Goal: Information Seeking & Learning: Check status

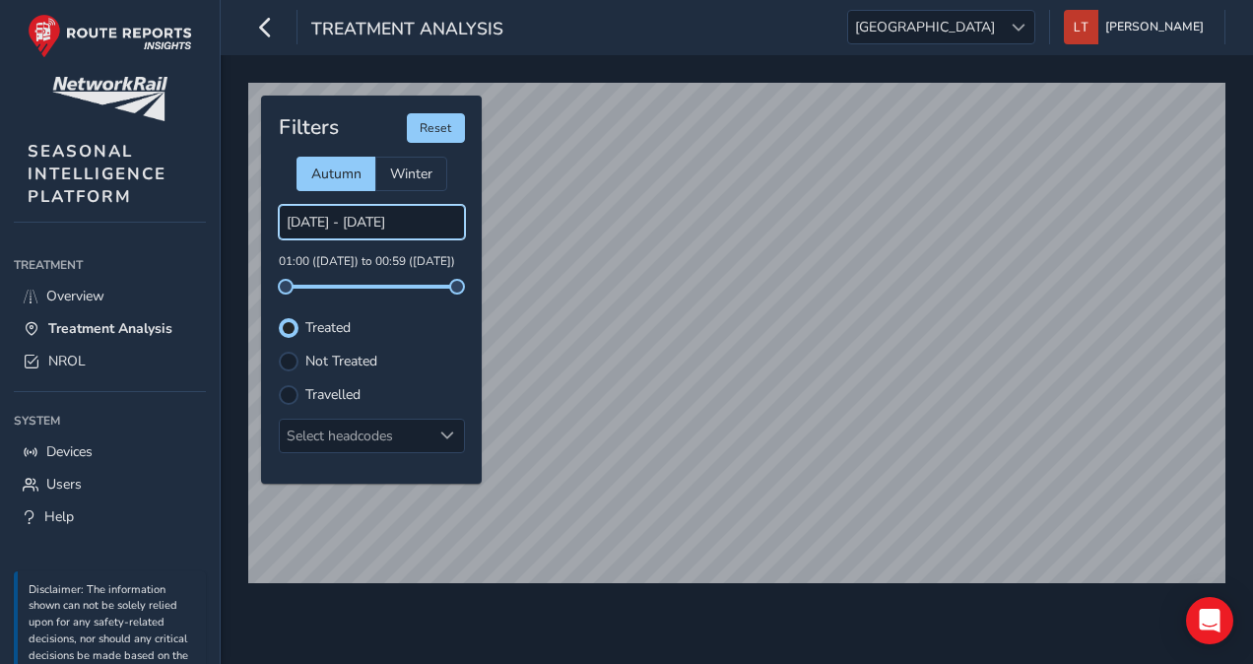
click at [389, 219] on input "[DATE] - [DATE]" at bounding box center [372, 222] width 186 height 34
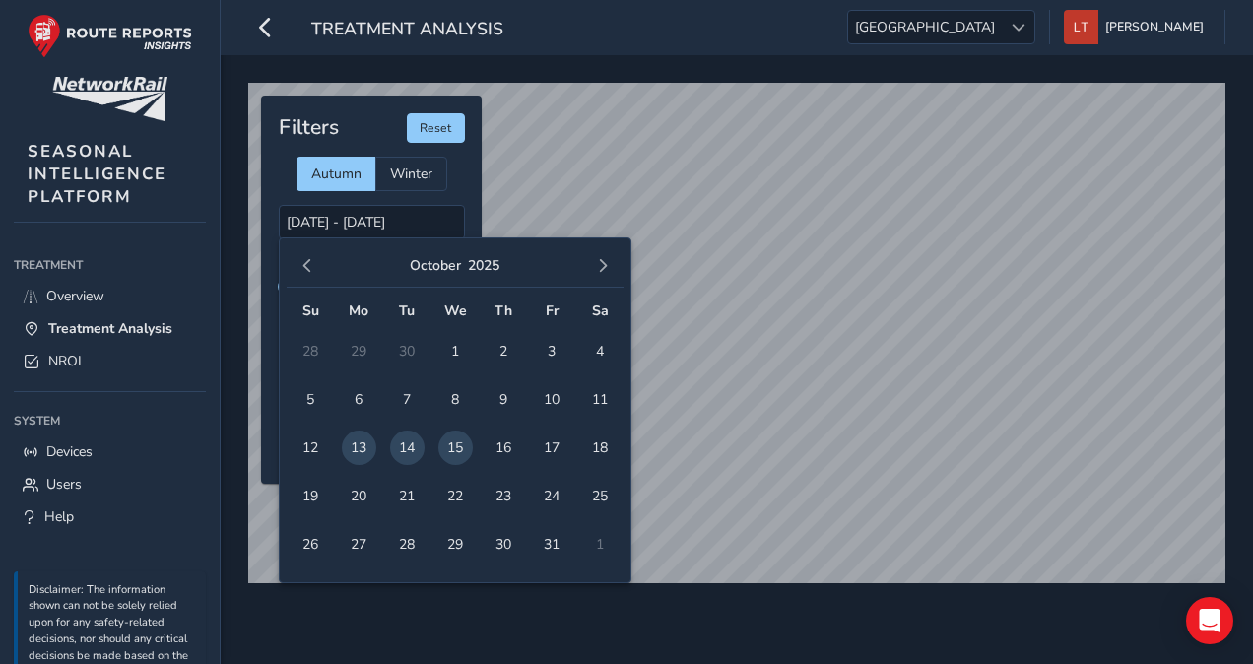
click at [412, 445] on span "14" at bounding box center [407, 448] width 34 height 34
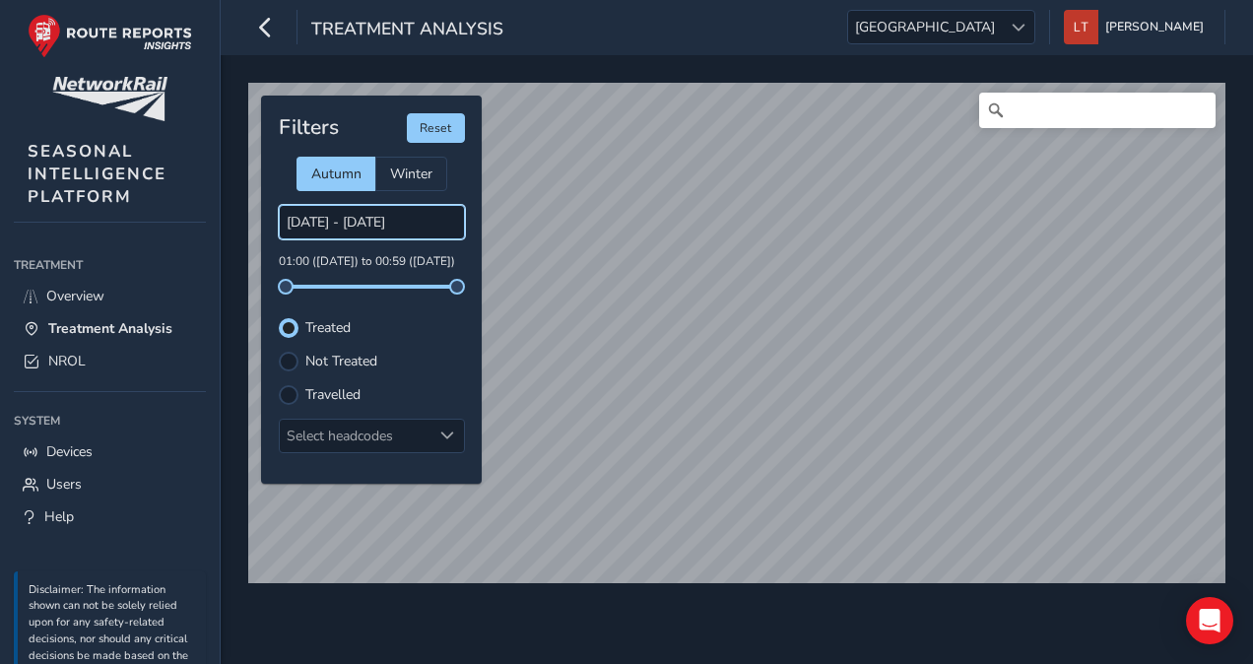
click at [401, 223] on input "[DATE] - [DATE]" at bounding box center [372, 222] width 186 height 34
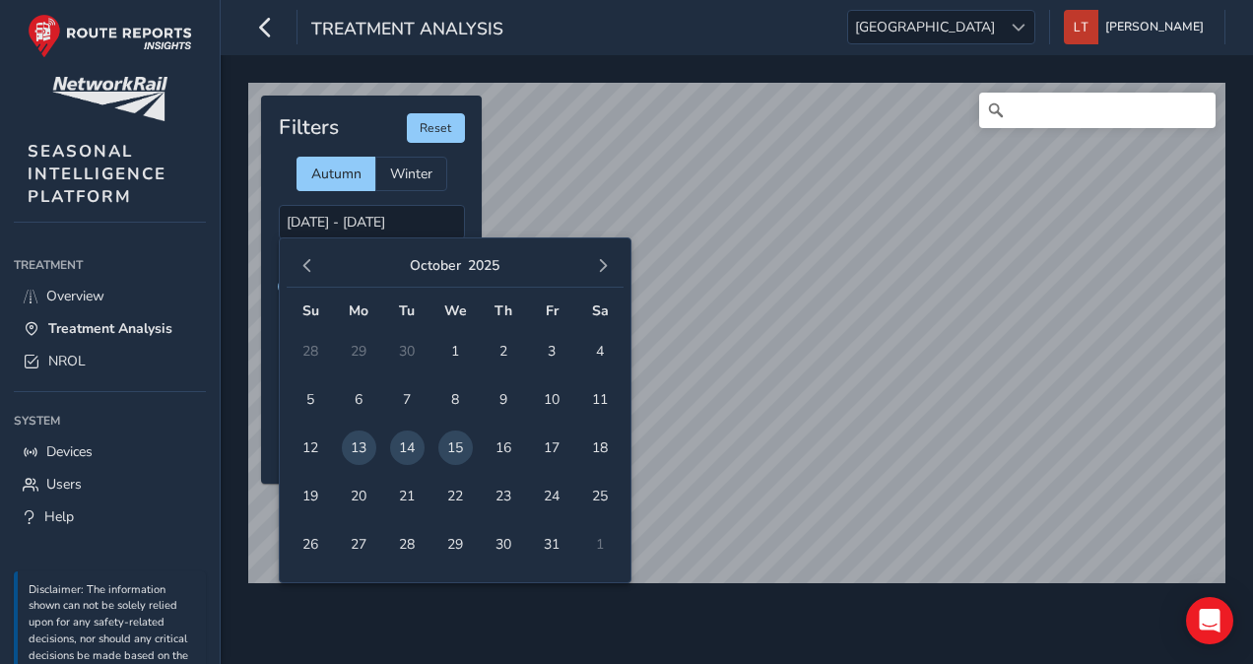
click at [402, 442] on span "14" at bounding box center [407, 448] width 34 height 34
click at [454, 451] on span "15" at bounding box center [455, 448] width 34 height 34
click at [412, 215] on input "[DATE] - [DATE]" at bounding box center [372, 222] width 186 height 34
click at [412, 451] on span "14" at bounding box center [407, 448] width 34 height 34
click at [451, 451] on span "15" at bounding box center [455, 448] width 34 height 34
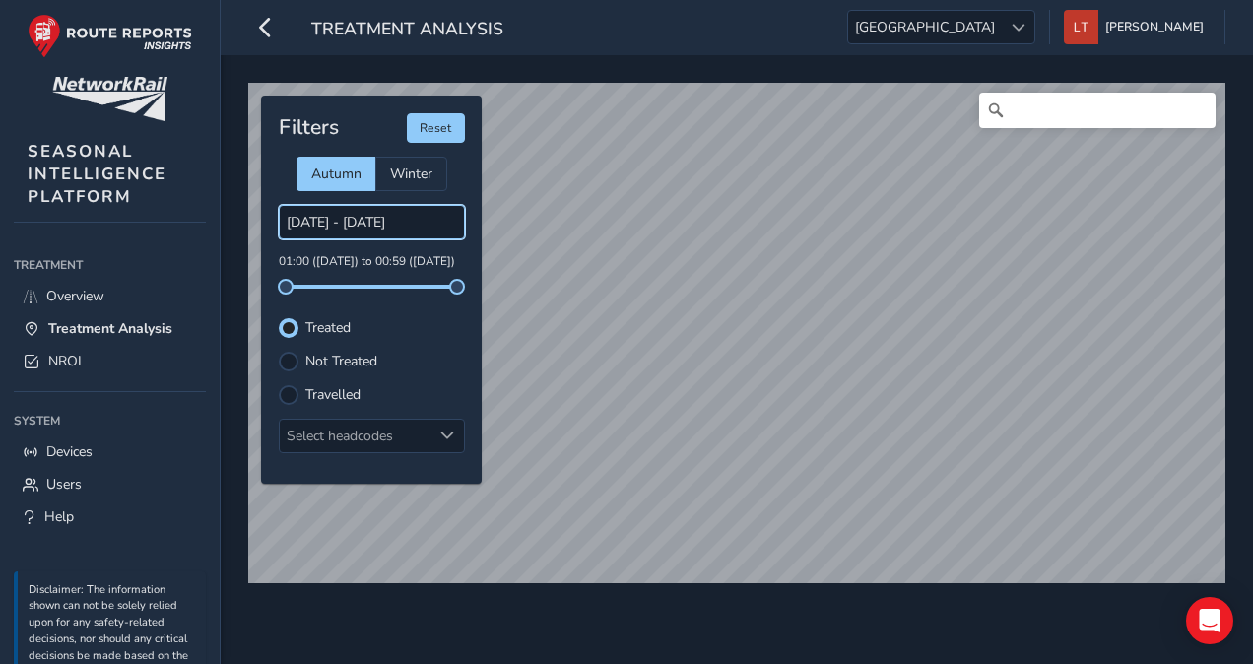
click at [367, 224] on input "[DATE] - [DATE]" at bounding box center [372, 222] width 186 height 34
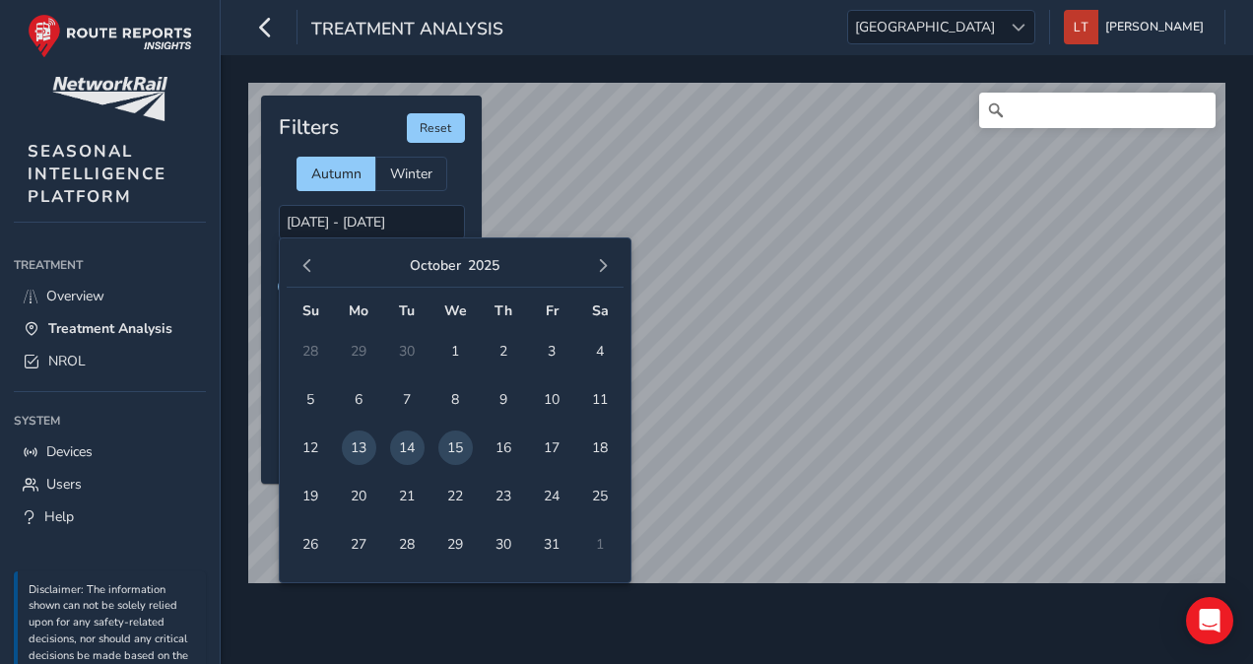
click at [471, 445] on span "15" at bounding box center [455, 448] width 34 height 34
click at [504, 440] on span "16" at bounding box center [504, 448] width 34 height 34
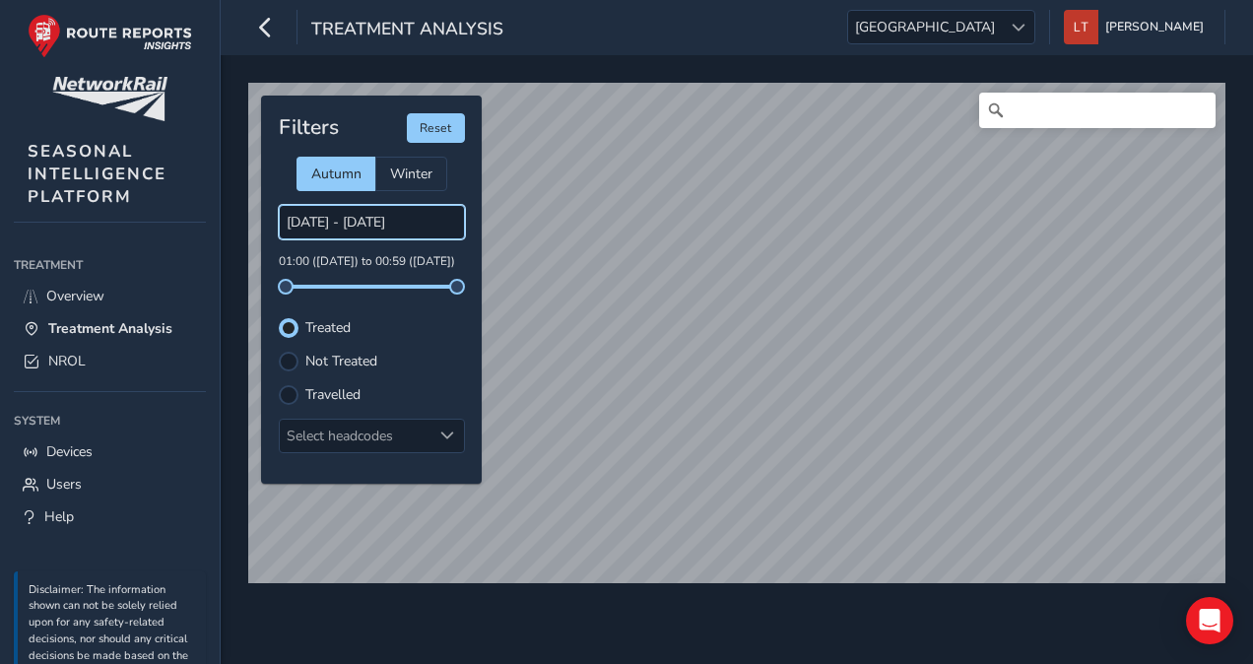
click at [382, 229] on input "[DATE] - [DATE]" at bounding box center [372, 222] width 186 height 34
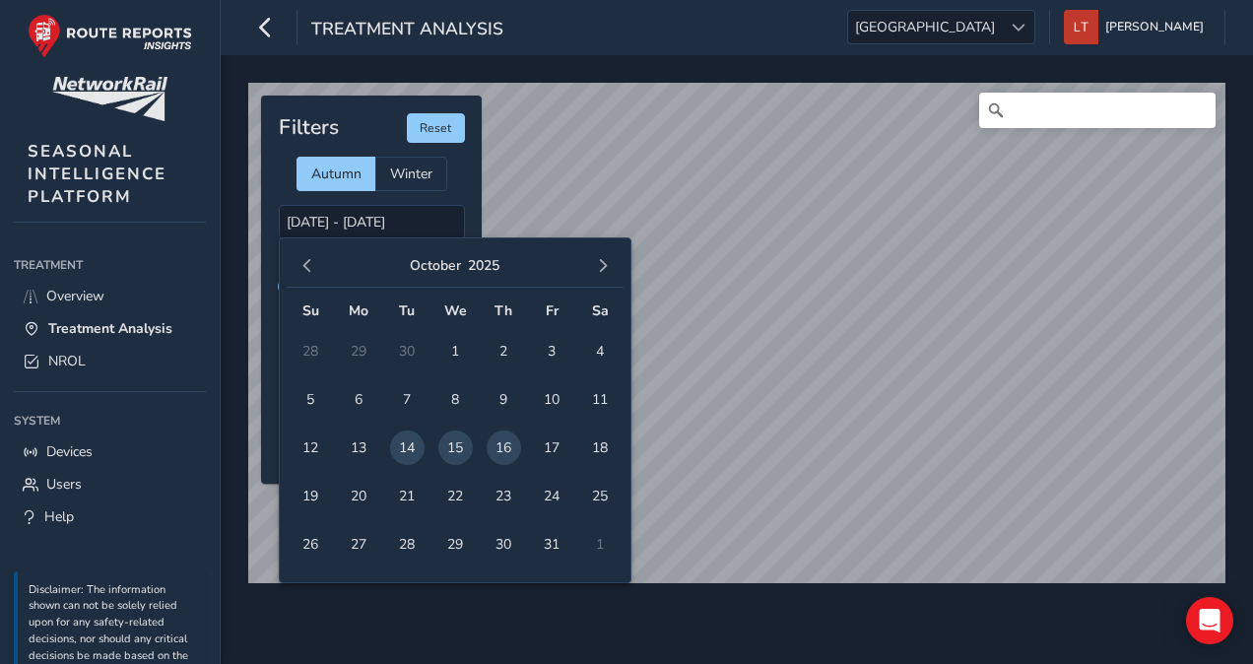
click at [449, 449] on span "15" at bounding box center [455, 448] width 34 height 34
click at [495, 443] on span "16" at bounding box center [504, 448] width 34 height 34
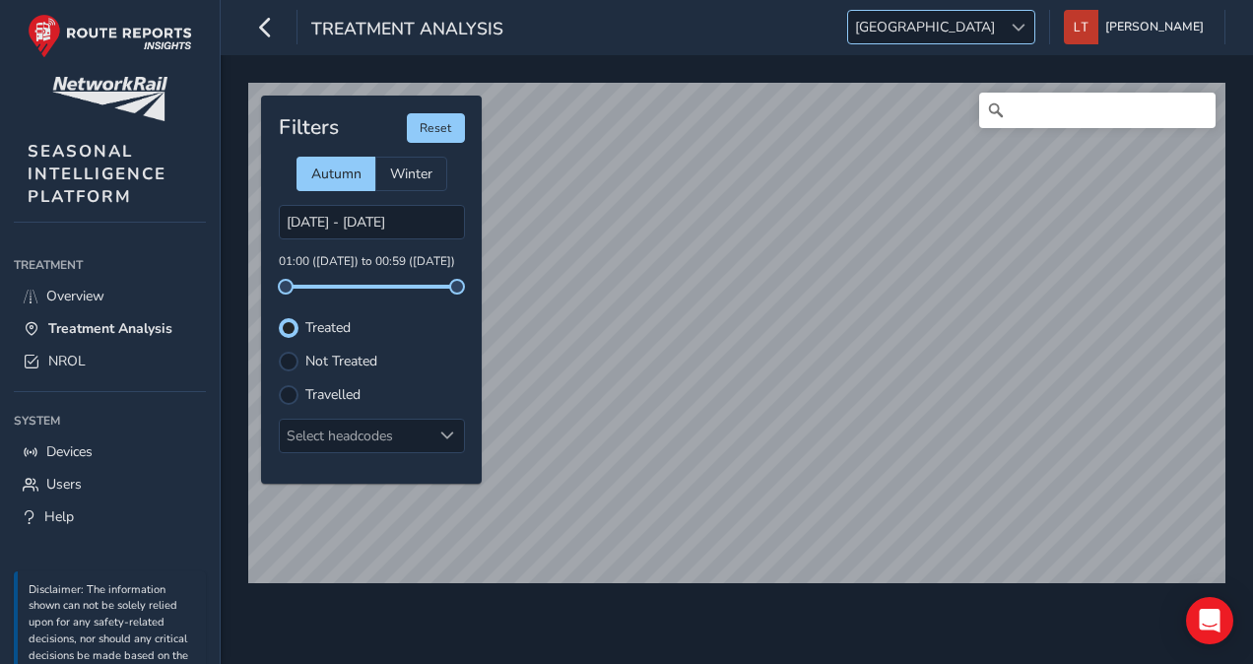
click at [1002, 28] on span "[GEOGRAPHIC_DATA]" at bounding box center [925, 27] width 154 height 33
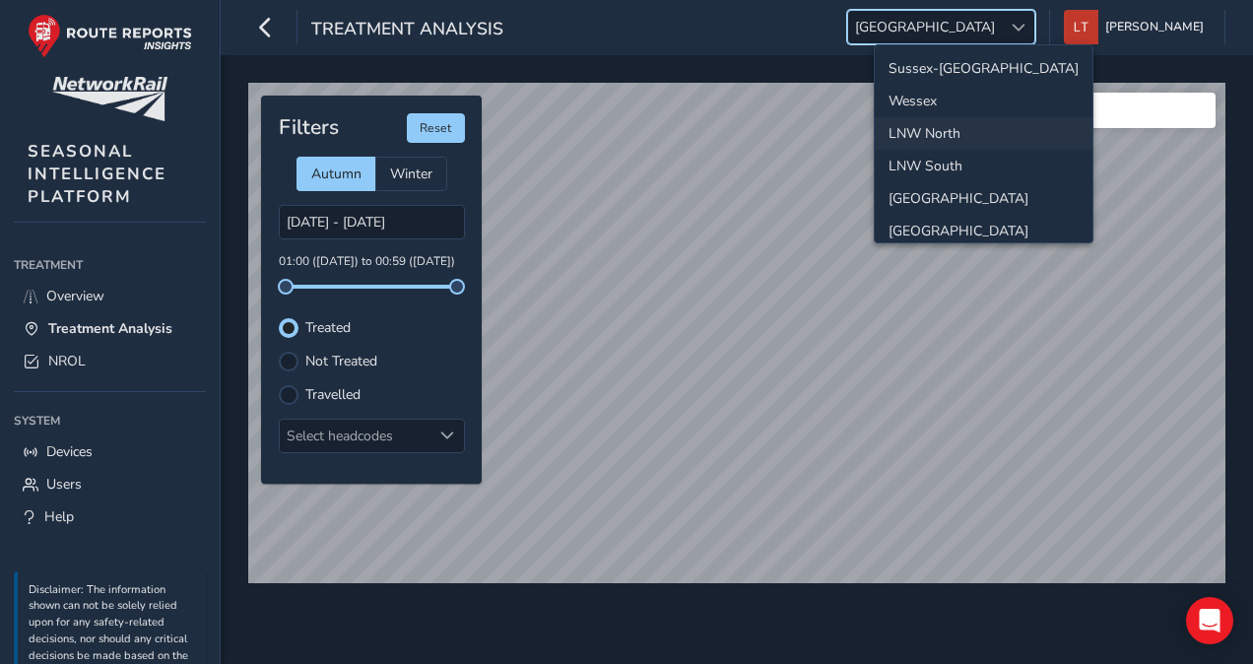
click at [949, 120] on li "LNW North" at bounding box center [984, 133] width 218 height 33
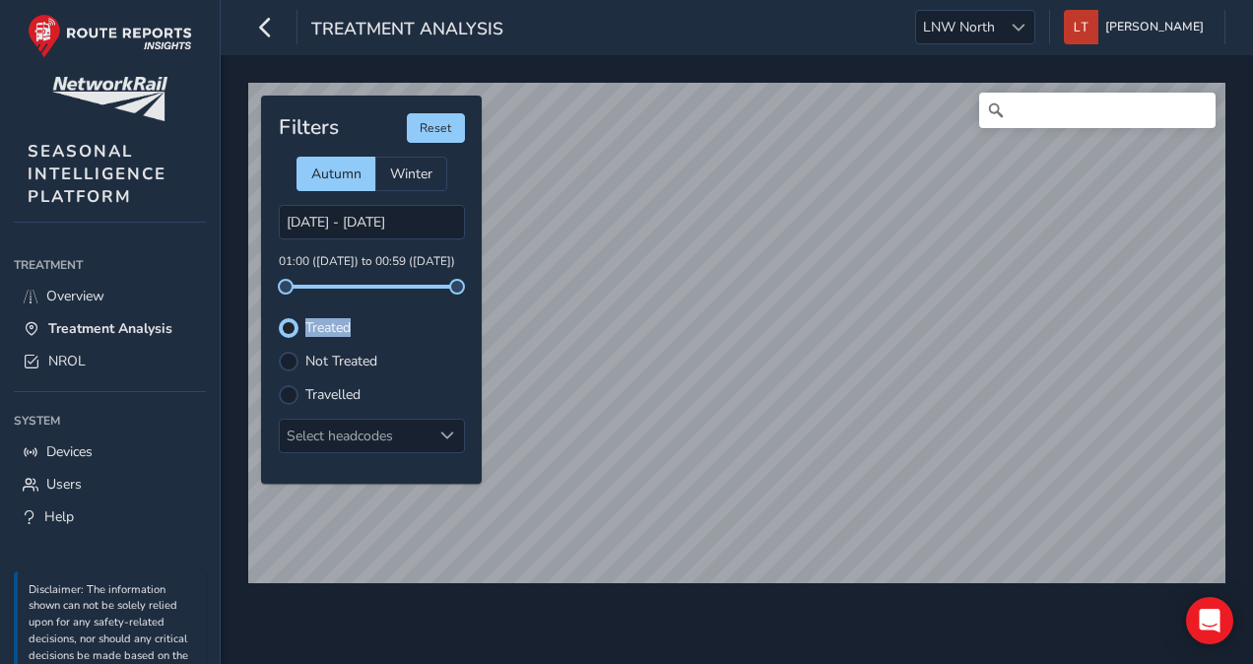
drag, startPoint x: 297, startPoint y: 284, endPoint x: 359, endPoint y: 288, distance: 62.2
click at [359, 288] on div "Filters Reset Autumn Winter [DATE] - [DATE] 01:00 ([DATE]) to 00:59 ([DATE]) Tr…" at bounding box center [371, 290] width 221 height 388
click at [428, 307] on div "Filters Reset Autumn Winter [DATE] - [DATE] 17:32 ([DATE]) to 00:59 ([DATE]) Tr…" at bounding box center [371, 290] width 221 height 388
drag, startPoint x: 427, startPoint y: 290, endPoint x: 402, endPoint y: 290, distance: 24.6
click at [411, 290] on span at bounding box center [419, 287] width 16 height 16
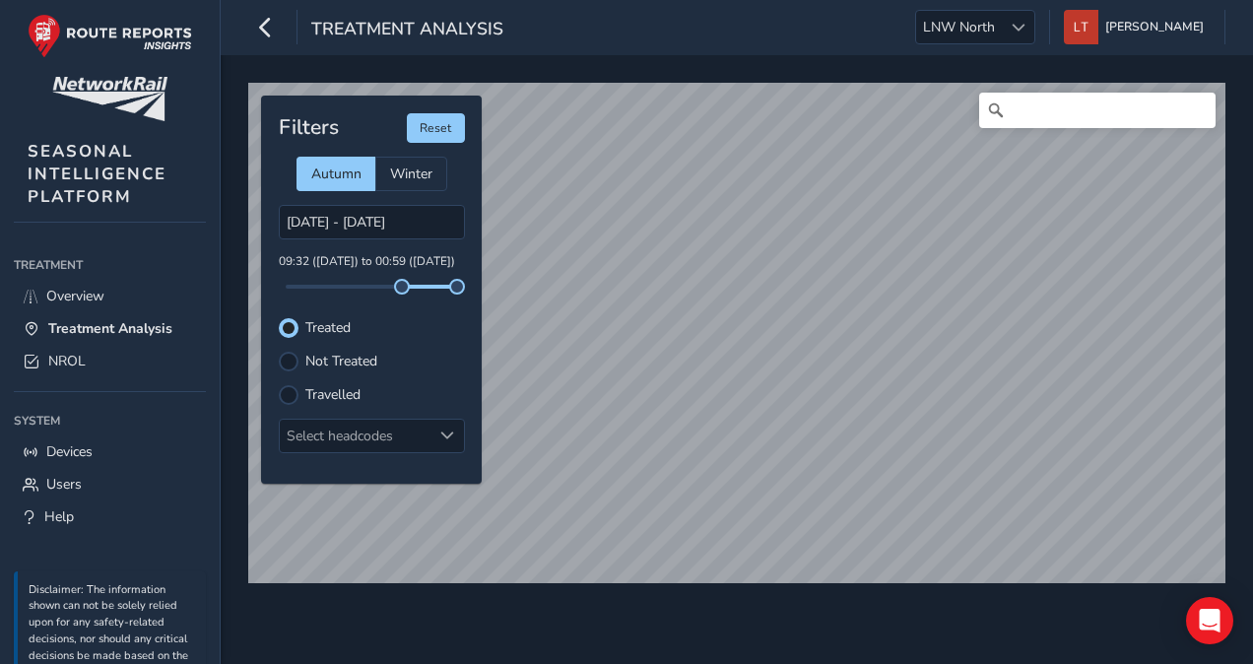
click at [345, 280] on div "[DATE] - [DATE] 09:32 ([DATE]) to 00:59 ([DATE])" at bounding box center [372, 247] width 186 height 84
drag, startPoint x: 397, startPoint y: 276, endPoint x: 282, endPoint y: 276, distance: 115.3
click at [282, 276] on div "[DATE] - [DATE] 09:32 ([DATE]) to 00:59 ([DATE])" at bounding box center [372, 247] width 186 height 84
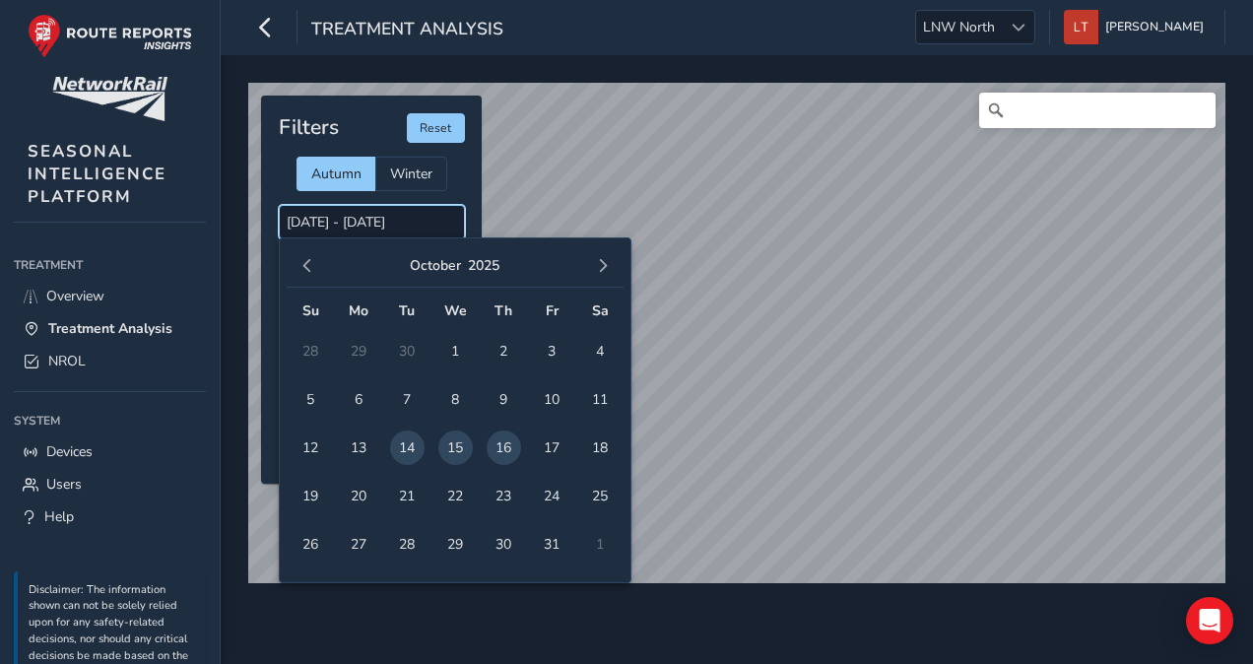
click at [358, 226] on input "[DATE] - [DATE]" at bounding box center [372, 222] width 186 height 34
click at [357, 451] on span "13" at bounding box center [359, 448] width 34 height 34
click at [410, 441] on span "14" at bounding box center [407, 448] width 34 height 34
click at [418, 207] on input "[DATE] - [DATE]" at bounding box center [372, 222] width 186 height 34
click at [372, 455] on td "13" at bounding box center [359, 448] width 48 height 48
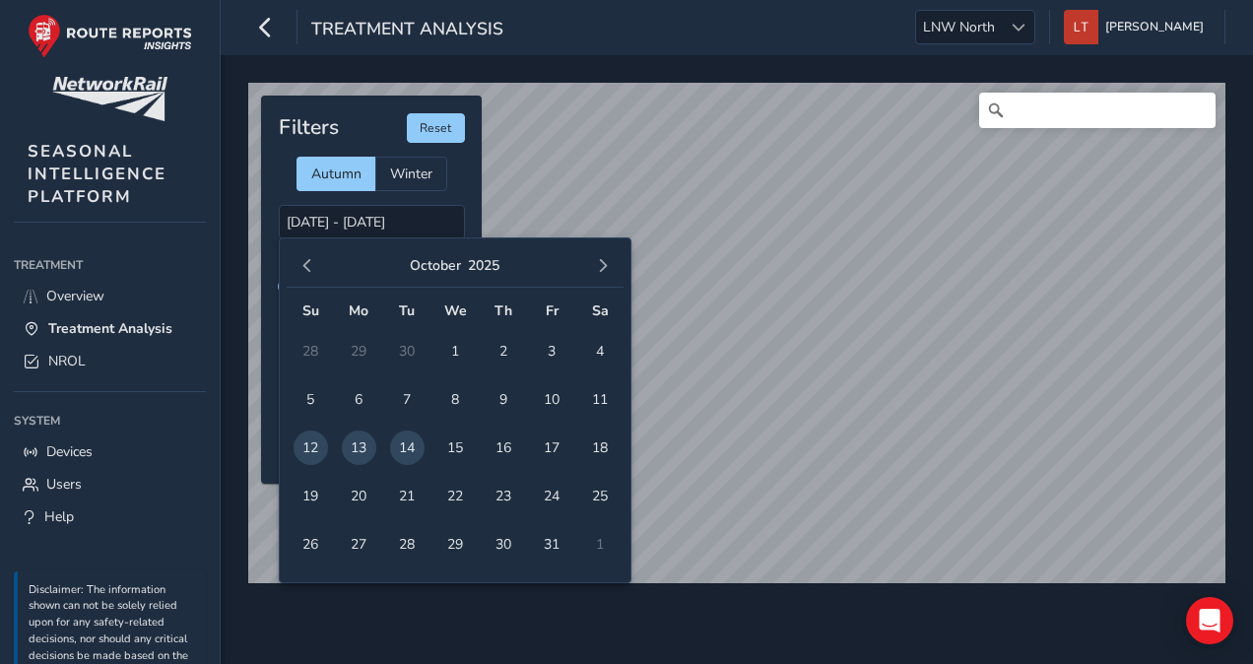
click at [365, 451] on span "13" at bounding box center [359, 448] width 34 height 34
click at [424, 449] on td "14" at bounding box center [407, 448] width 48 height 48
click at [419, 446] on span "14" at bounding box center [407, 448] width 34 height 34
type input "[DATE] - [DATE]"
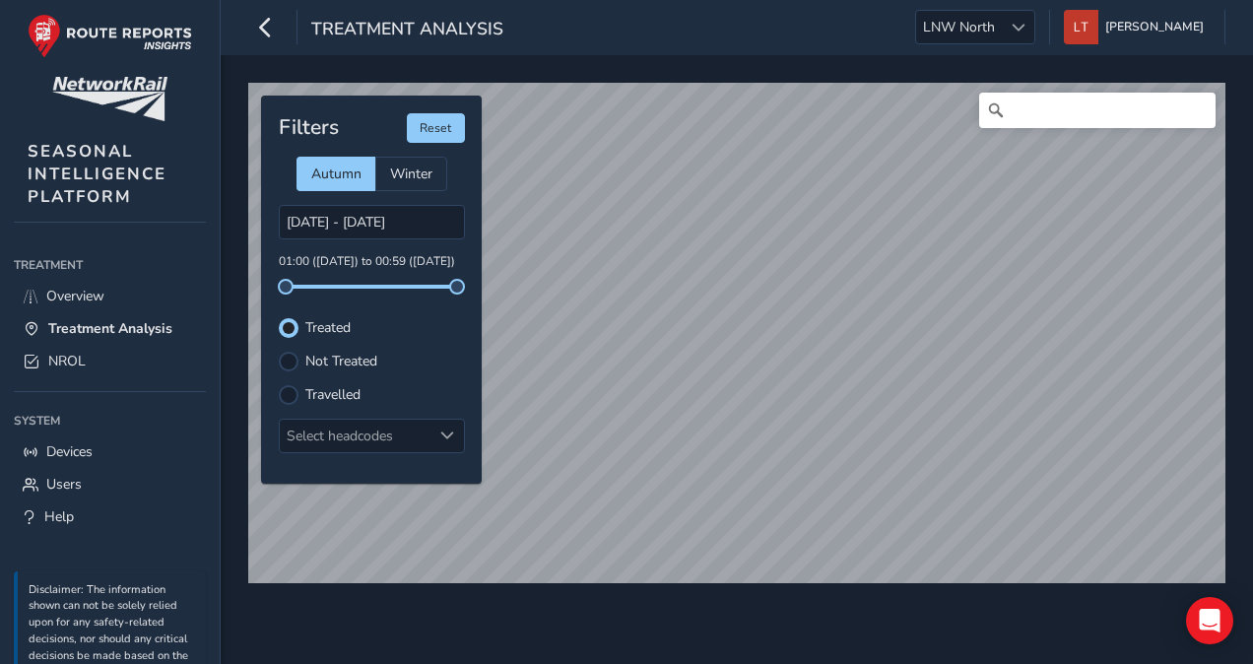
click at [357, 285] on span at bounding box center [371, 287] width 171 height 4
click at [1031, 120] on input "Search" at bounding box center [1097, 110] width 236 height 35
type input "[PERSON_NAME]"
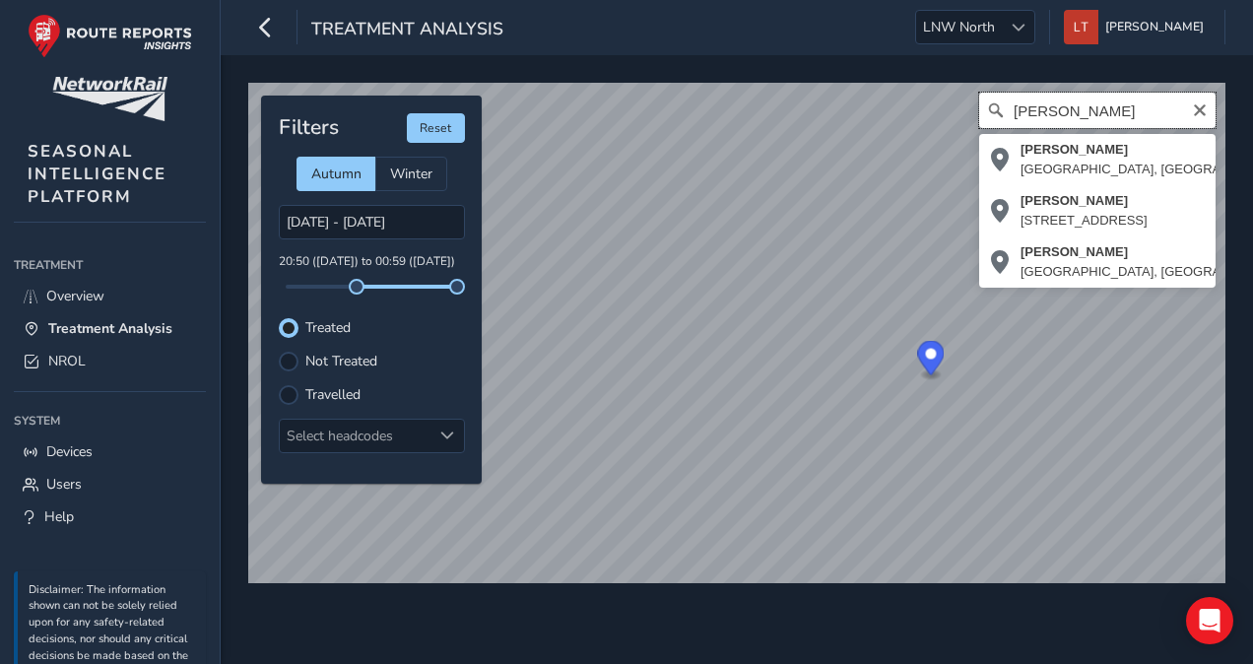
drag, startPoint x: 1121, startPoint y: 104, endPoint x: 1009, endPoint y: 122, distance: 113.7
click at [1009, 122] on input "[PERSON_NAME]" at bounding box center [1097, 110] width 236 height 35
